Goal: Connect with others: Participate in discussion

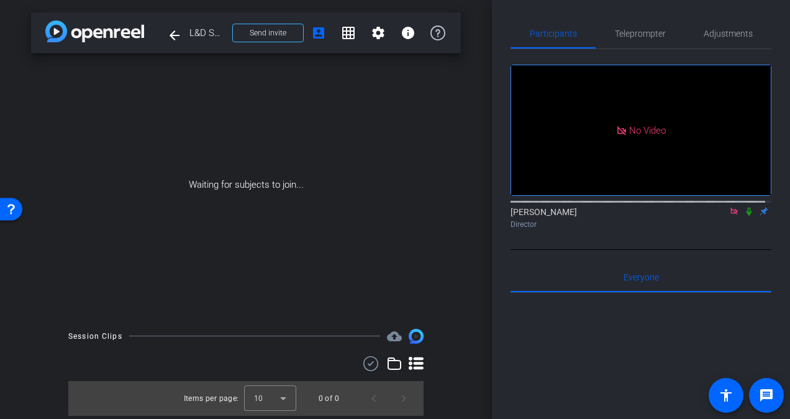
click at [747, 207] on icon at bounding box center [749, 211] width 5 height 8
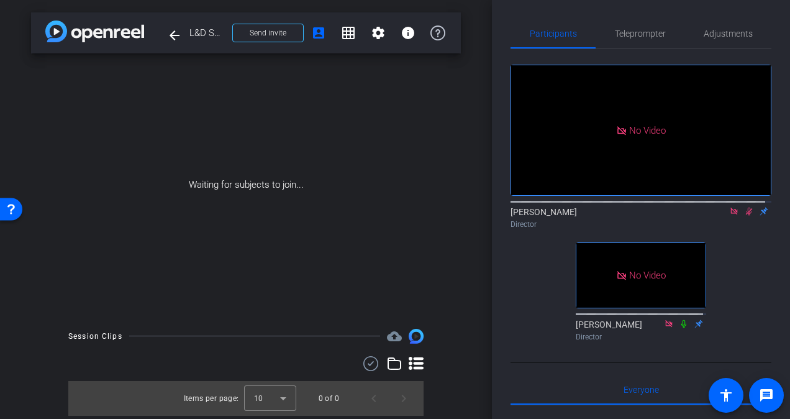
click at [744, 207] on icon at bounding box center [749, 211] width 10 height 9
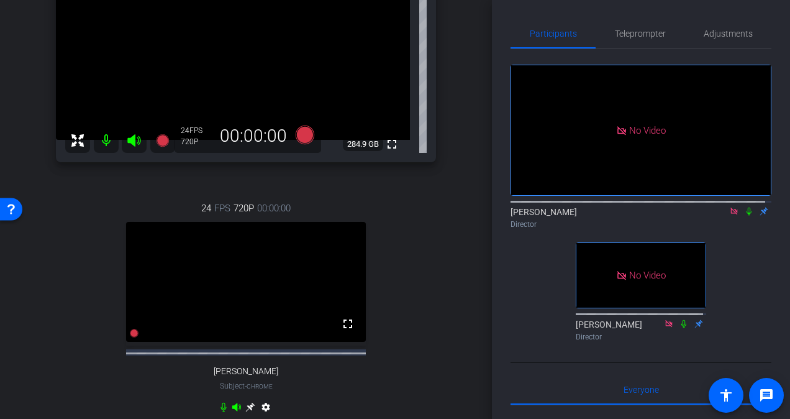
scroll to position [134, 0]
click at [744, 207] on icon at bounding box center [749, 211] width 10 height 9
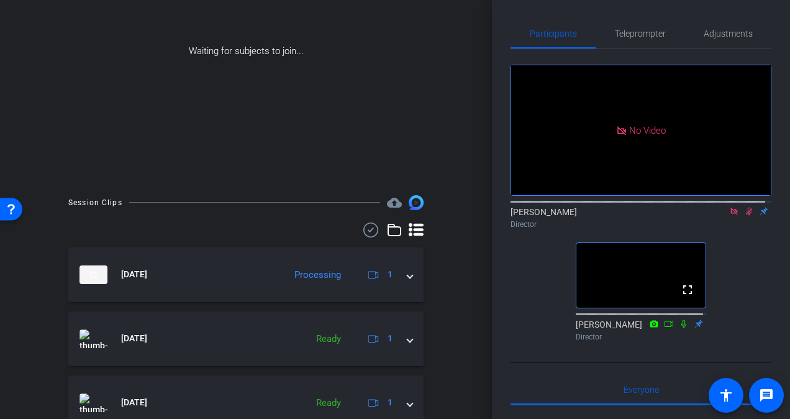
scroll to position [142, 0]
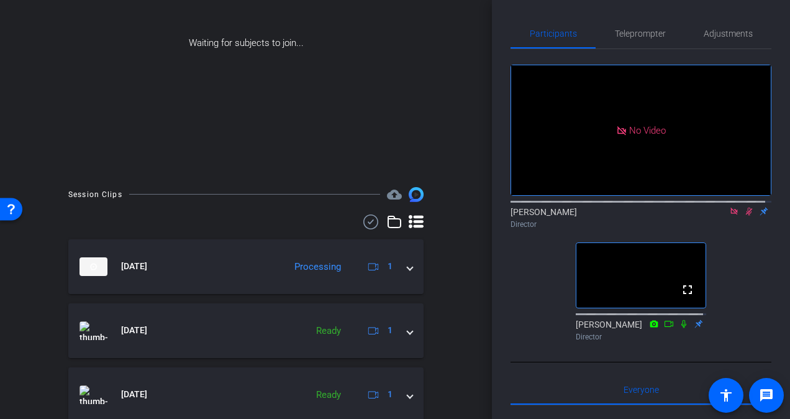
click at [746, 207] on icon at bounding box center [749, 211] width 7 height 8
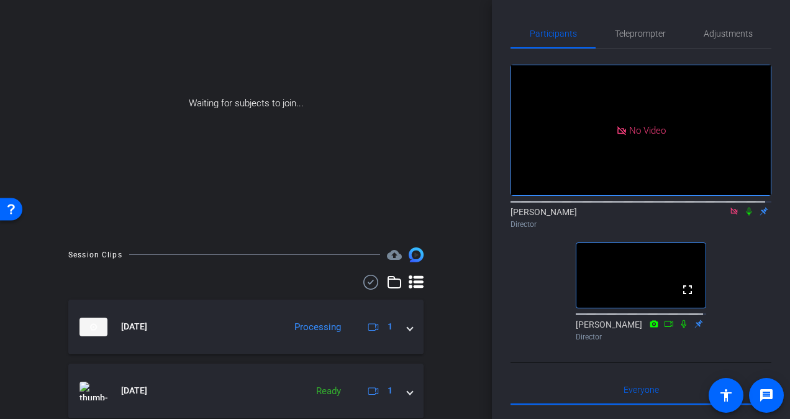
scroll to position [0, 0]
